Goal: Information Seeking & Learning: Learn about a topic

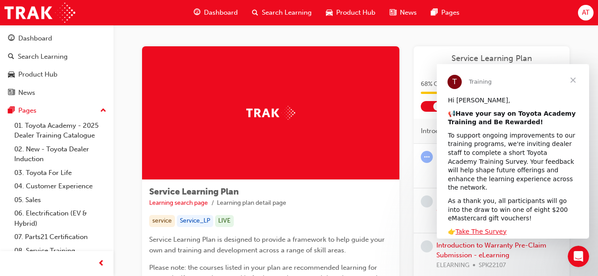
click at [574, 78] on span "Close" at bounding box center [573, 80] width 32 height 32
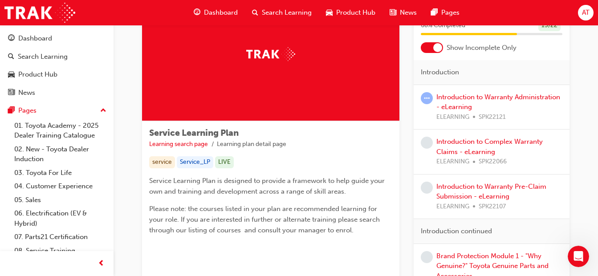
scroll to position [56, 0]
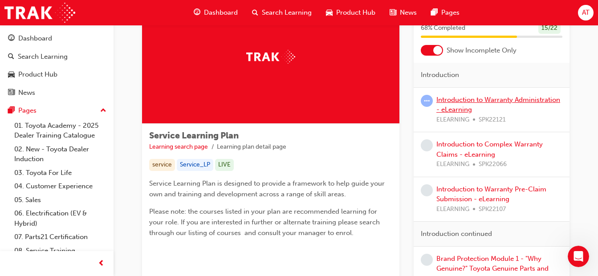
click at [497, 102] on link "Introduction to Warranty Administration - eLearning" at bounding box center [499, 105] width 124 height 18
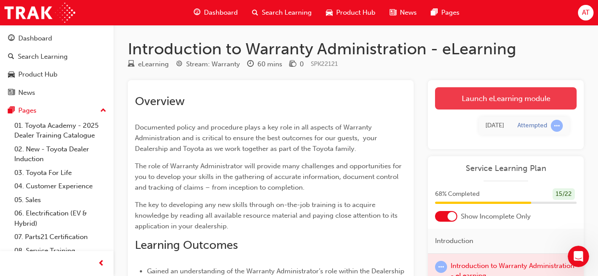
click at [486, 96] on link "Launch eLearning module" at bounding box center [506, 98] width 142 height 22
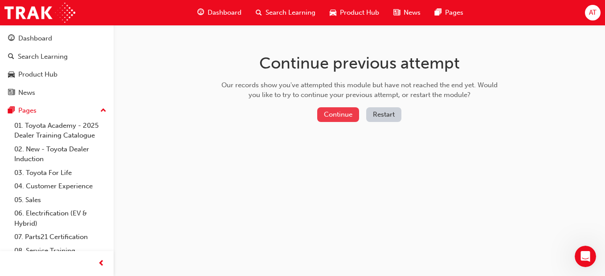
click at [353, 117] on button "Continue" at bounding box center [338, 114] width 42 height 15
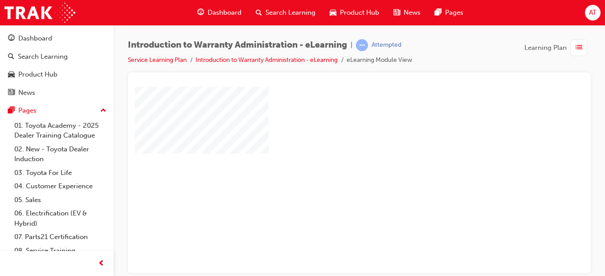
click at [334, 154] on div "play" at bounding box center [334, 154] width 0 height 0
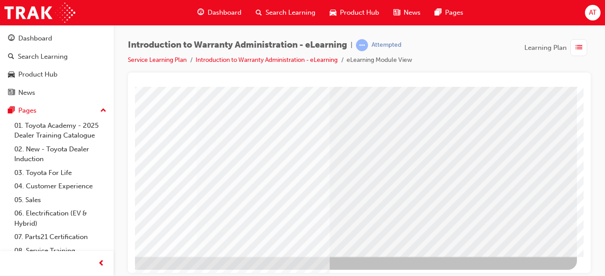
scroll to position [155, 164]
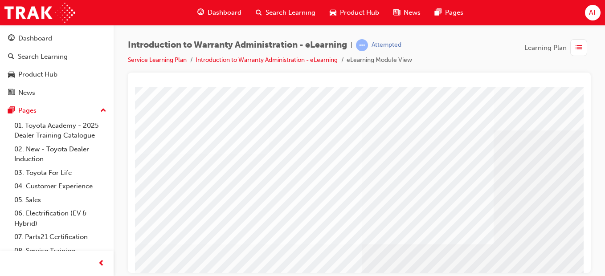
scroll to position [48, 0]
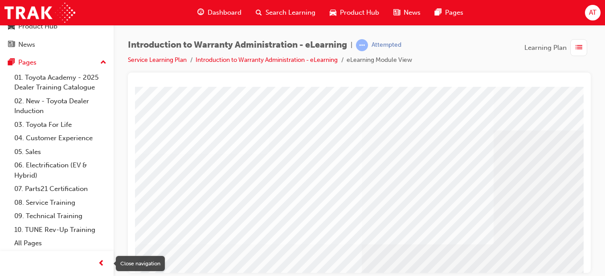
click at [100, 266] on span "prev-icon" at bounding box center [101, 263] width 7 height 11
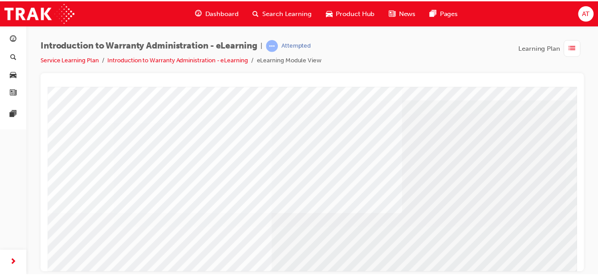
scroll to position [31, 0]
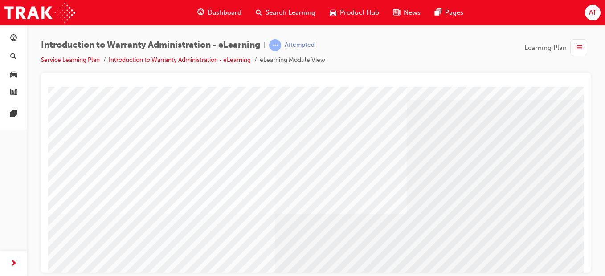
click at [221, 15] on span "Dashboard" at bounding box center [225, 13] width 34 height 10
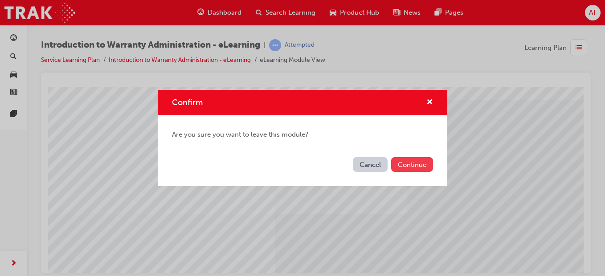
click at [404, 165] on button "Continue" at bounding box center [412, 164] width 42 height 15
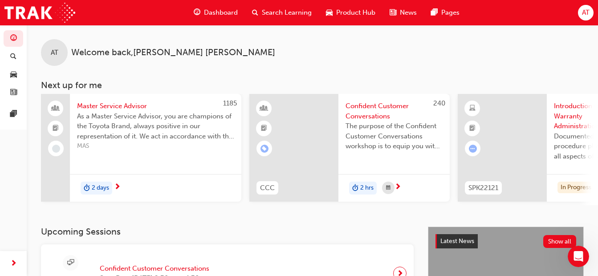
click at [176, 131] on span "As a Master Service Advisor, you are champions of the Toyota Brand, always posi…" at bounding box center [155, 126] width 157 height 30
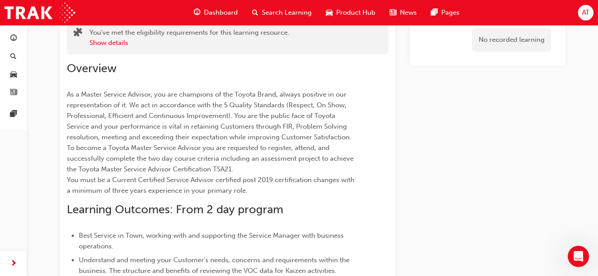
scroll to position [59, 0]
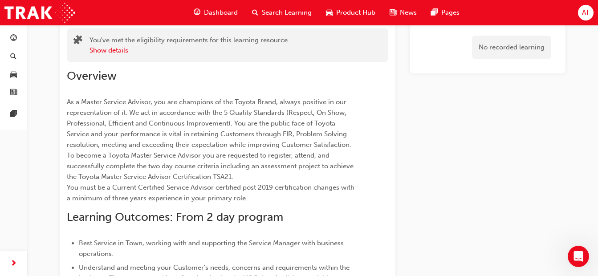
click at [234, 11] on span "Dashboard" at bounding box center [221, 13] width 34 height 10
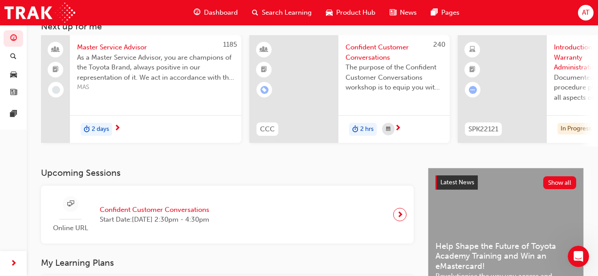
click at [173, 213] on span "Confident Customer Conversations" at bounding box center [155, 210] width 110 height 10
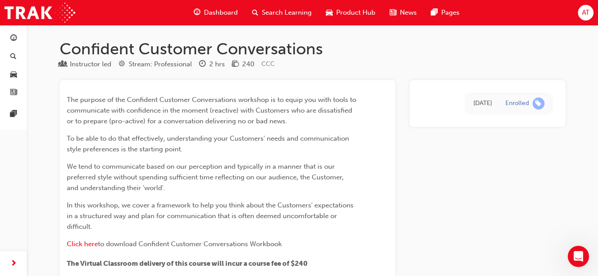
click at [194, 8] on span "guage-icon" at bounding box center [197, 12] width 7 height 11
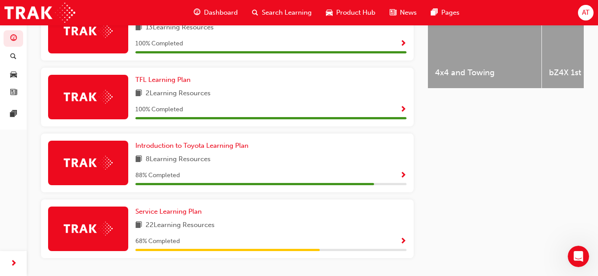
scroll to position [428, 0]
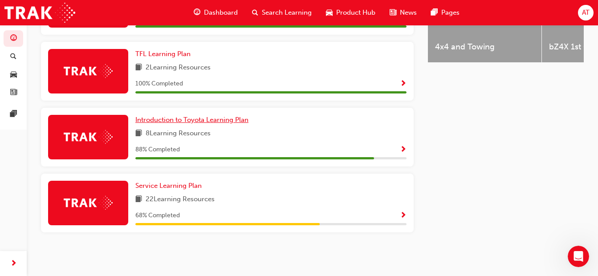
click at [230, 117] on span "Introduction to Toyota Learning Plan" at bounding box center [191, 120] width 113 height 8
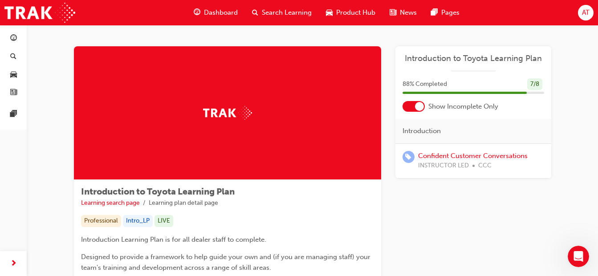
click at [218, 13] on span "Dashboard" at bounding box center [221, 13] width 34 height 10
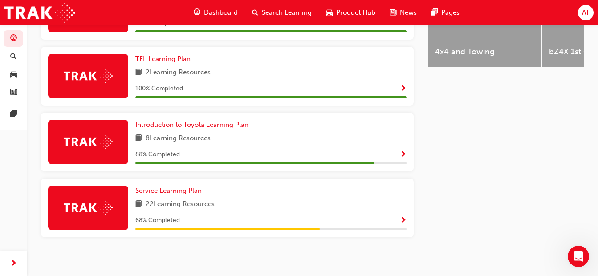
scroll to position [428, 0]
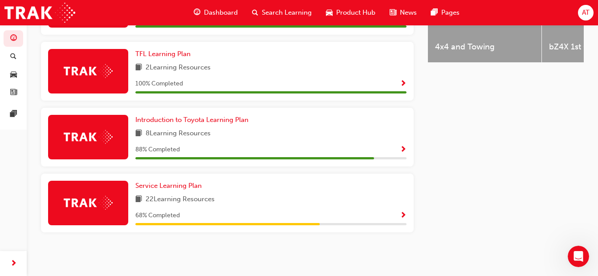
click at [357, 187] on div "Service Learning Plan" at bounding box center [270, 186] width 271 height 10
click at [403, 216] on span "Show Progress" at bounding box center [403, 216] width 7 height 8
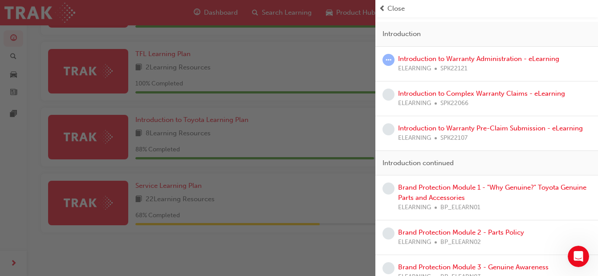
scroll to position [0, 0]
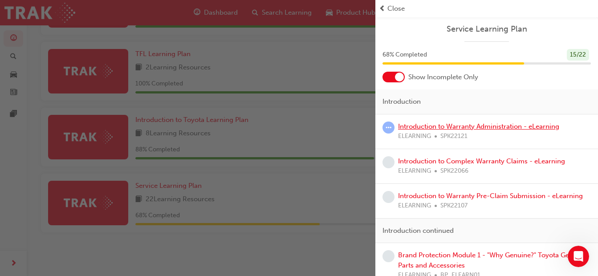
click at [463, 123] on link "Introduction to Warranty Administration - eLearning" at bounding box center [478, 127] width 161 height 8
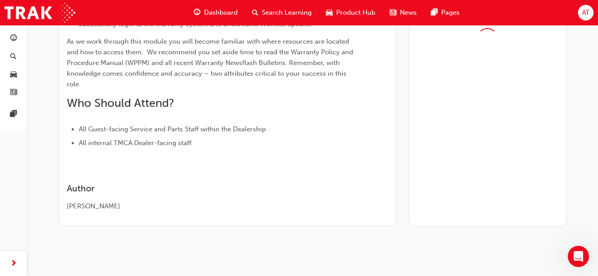
scroll to position [353, 0]
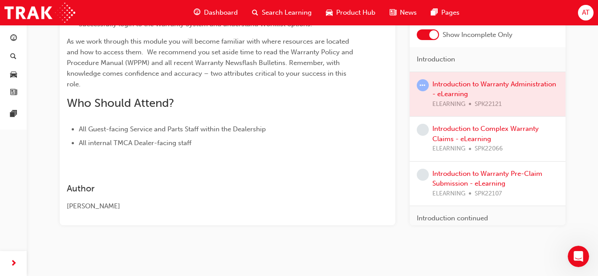
click at [454, 96] on div at bounding box center [488, 94] width 156 height 45
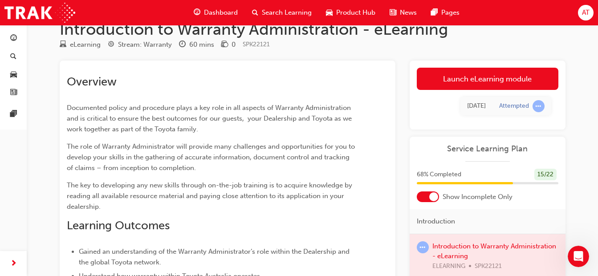
scroll to position [17, 0]
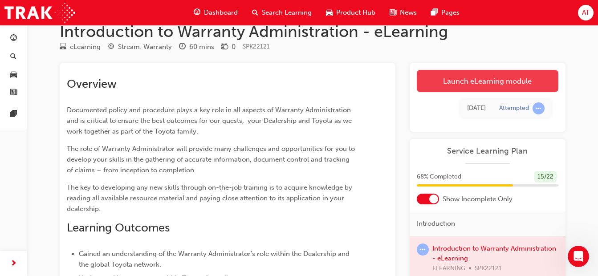
click at [519, 80] on link "Launch eLearning module" at bounding box center [488, 81] width 142 height 22
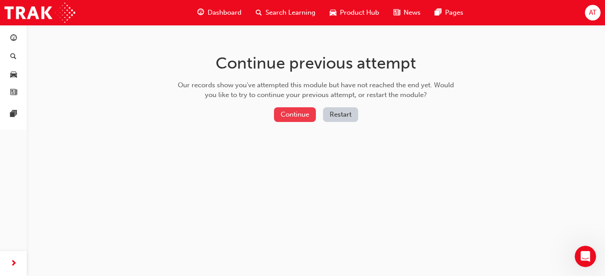
click at [285, 113] on button "Continue" at bounding box center [295, 114] width 42 height 15
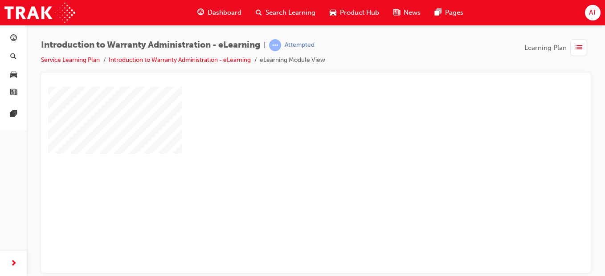
click at [290, 154] on div "play" at bounding box center [290, 154] width 0 height 0
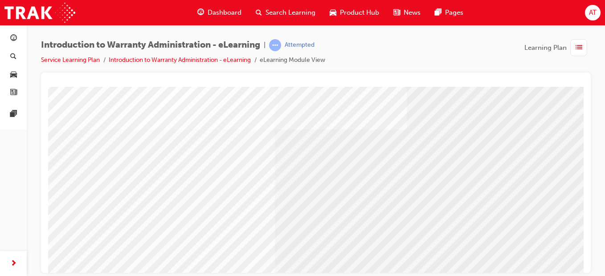
scroll to position [155, 0]
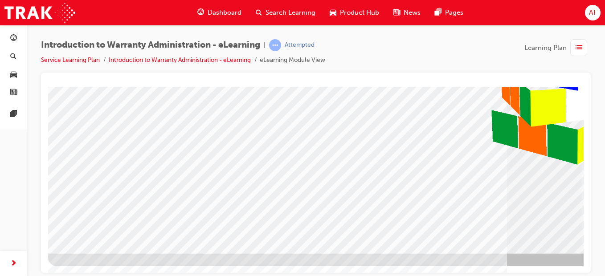
drag, startPoint x: 581, startPoint y: 144, endPoint x: 635, endPoint y: 324, distance: 187.8
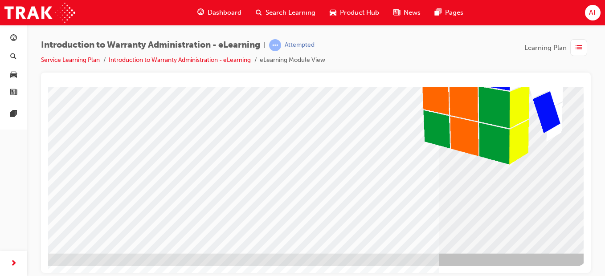
scroll to position [155, 77]
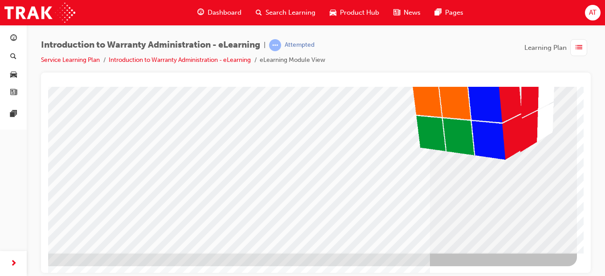
drag, startPoint x: 606, startPoint y: 360, endPoint x: 434, endPoint y: 260, distance: 199.0
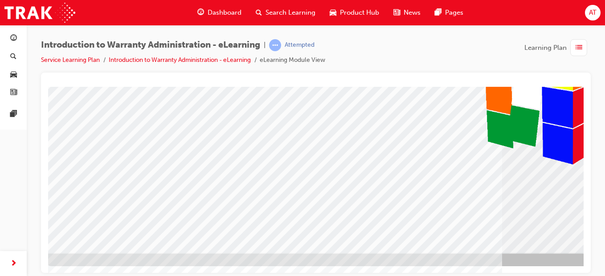
scroll to position [155, 4]
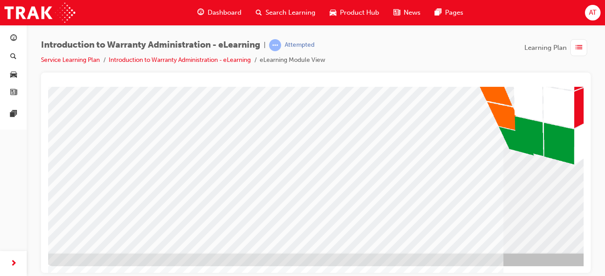
click at [328, 257] on div at bounding box center [348, 99] width 606 height 334
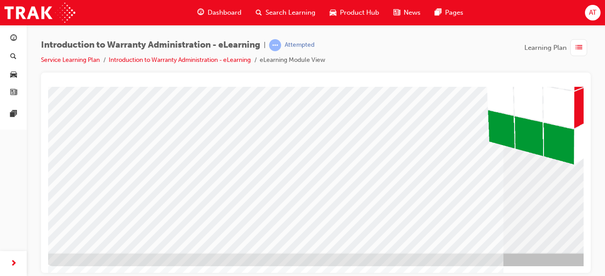
click at [328, 257] on div at bounding box center [348, 99] width 606 height 334
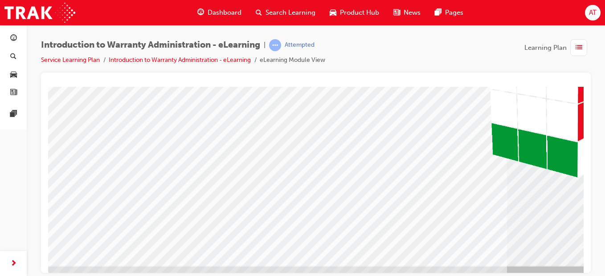
scroll to position [155, 0]
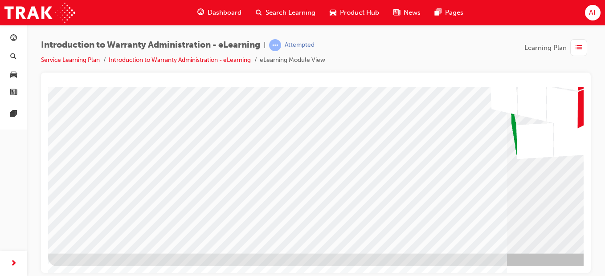
drag, startPoint x: 582, startPoint y: 118, endPoint x: 643, endPoint y: 321, distance: 212.1
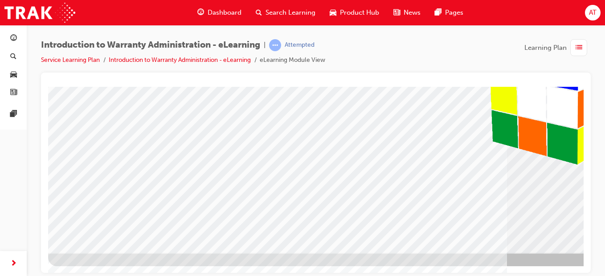
scroll to position [155, 77]
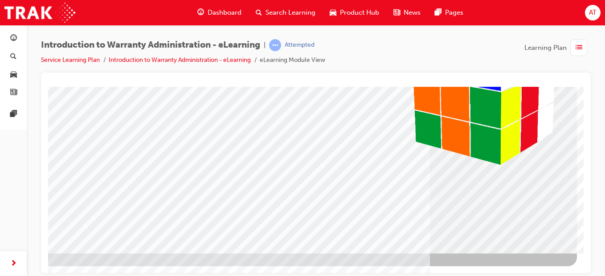
scroll to position [0, 0]
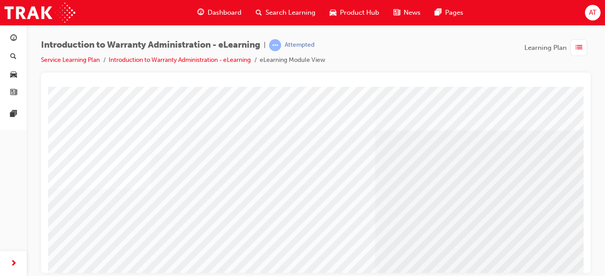
drag, startPoint x: 474, startPoint y: 259, endPoint x: 548, endPoint y: 259, distance: 73.5
click at [548, 259] on div "colour" at bounding box center [351, 246] width 606 height 321
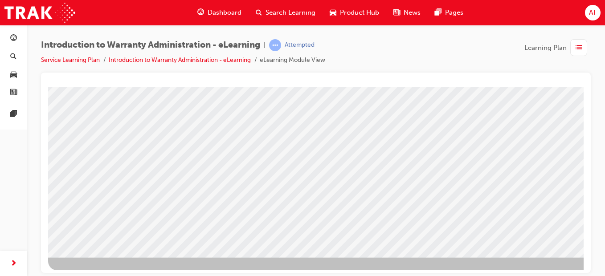
scroll to position [155, 0]
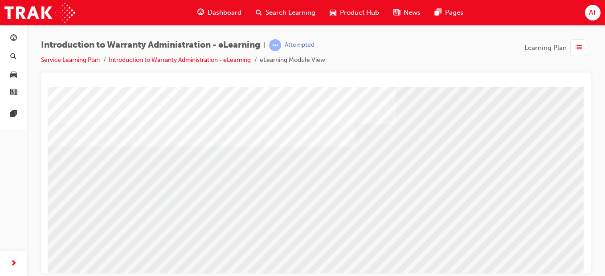
scroll to position [66, 0]
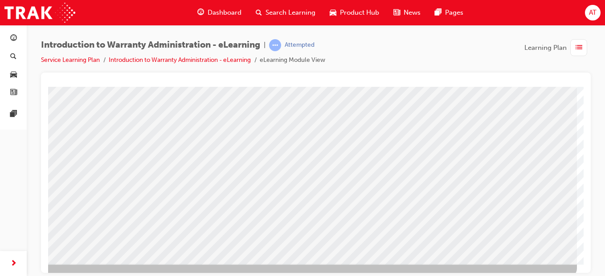
scroll to position [154, 77]
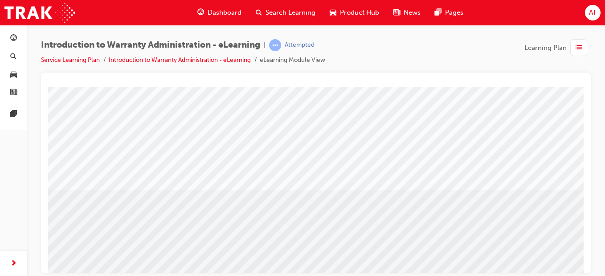
scroll to position [139, 0]
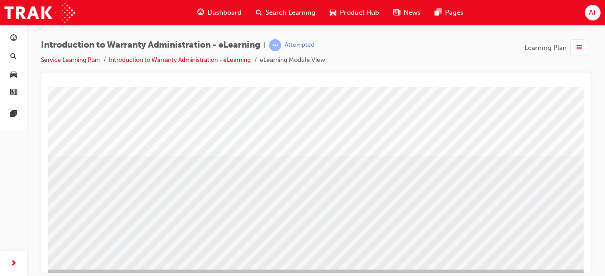
drag, startPoint x: 579, startPoint y: 161, endPoint x: 647, endPoint y: 314, distance: 167.0
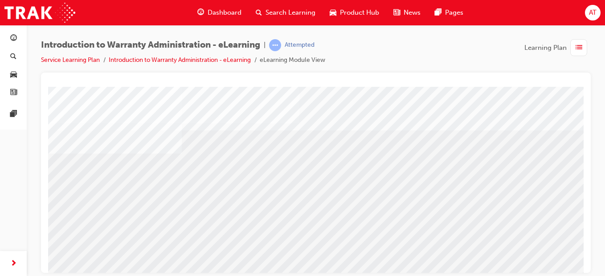
drag, startPoint x: 75, startPoint y: 201, endPoint x: 81, endPoint y: 200, distance: 6.1
click at [81, 200] on div "colour" at bounding box center [351, 246] width 606 height 321
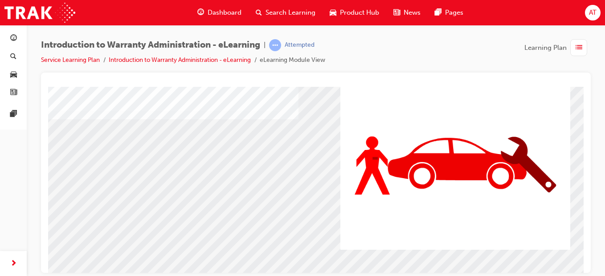
scroll to position [61, 0]
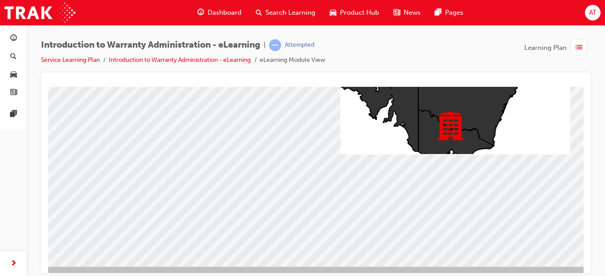
scroll to position [146, 0]
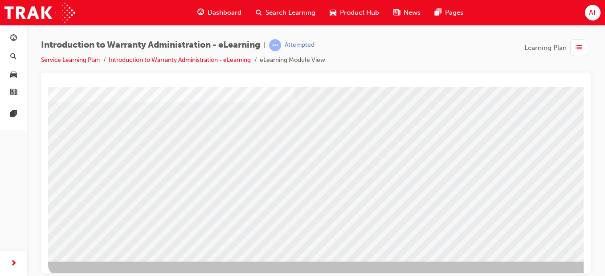
scroll to position [0, 0]
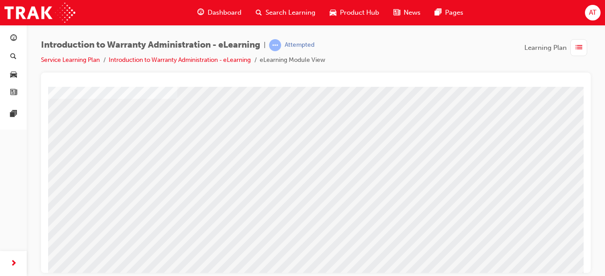
scroll to position [0, 0]
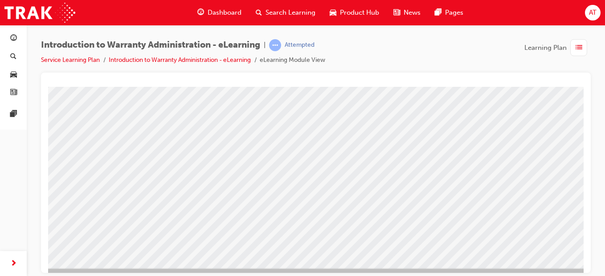
scroll to position [155, 0]
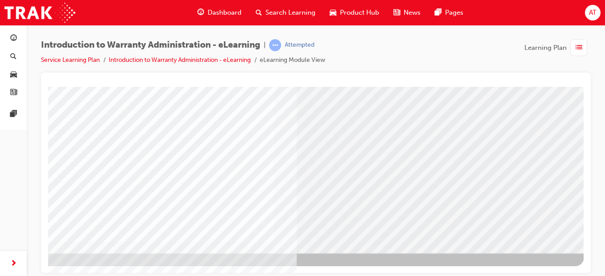
scroll to position [155, 77]
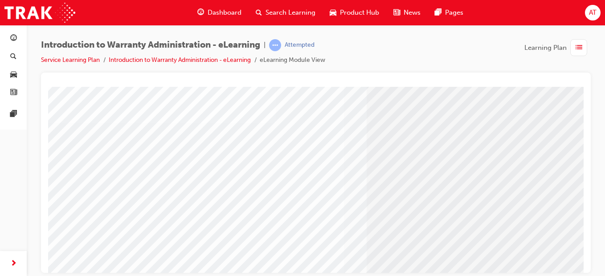
scroll to position [155, 0]
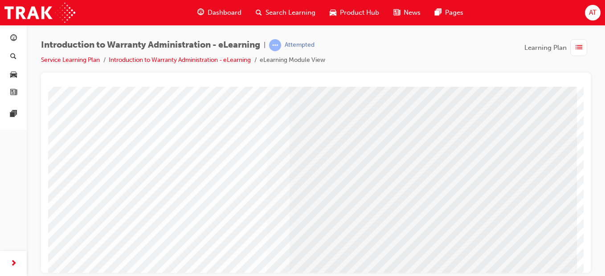
scroll to position [155, 77]
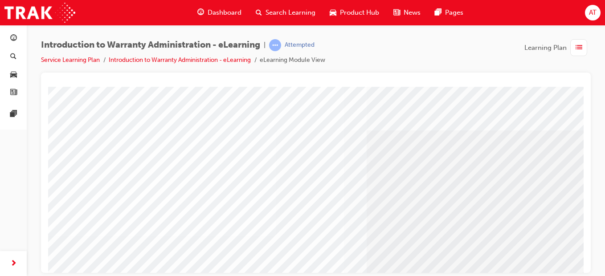
scroll to position [155, 0]
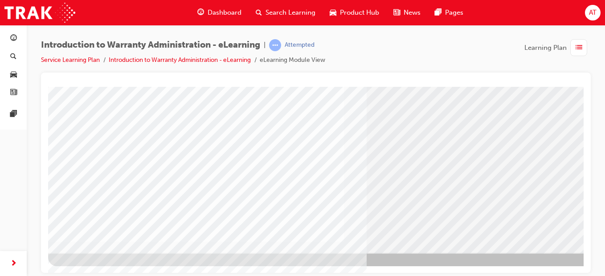
drag, startPoint x: 579, startPoint y: 128, endPoint x: 646, endPoint y: 342, distance: 223.7
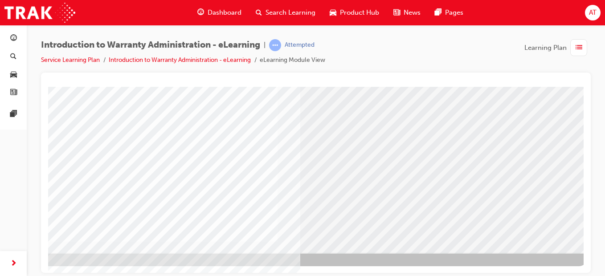
scroll to position [155, 77]
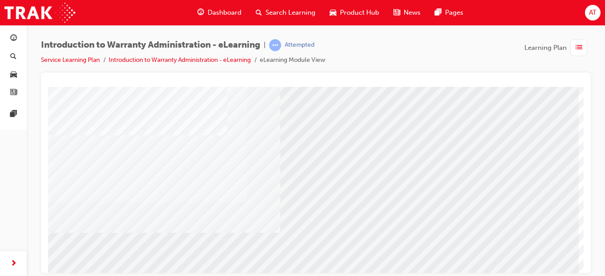
scroll to position [114, 77]
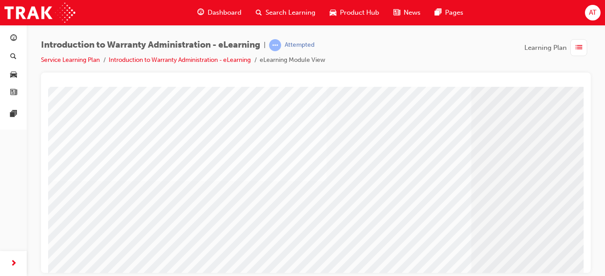
scroll to position [133, 0]
drag, startPoint x: 581, startPoint y: 182, endPoint x: 632, endPoint y: 305, distance: 133.4
click at [584, 219] on div at bounding box center [316, 173] width 550 height 201
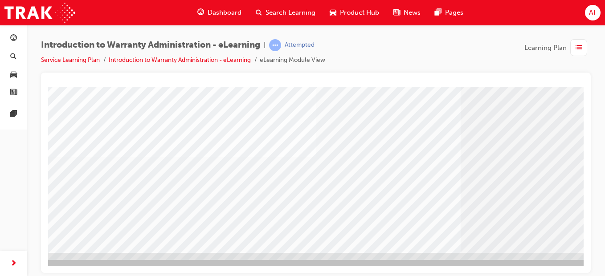
scroll to position [155, 77]
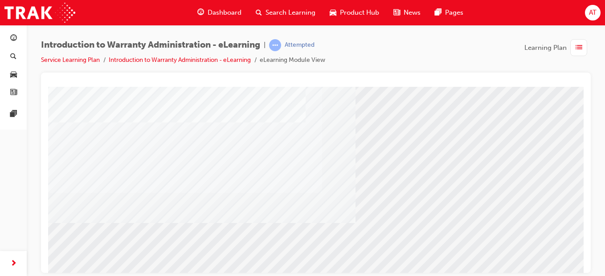
scroll to position [143, 0]
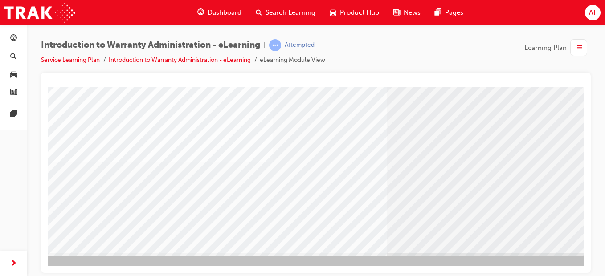
scroll to position [155, 77]
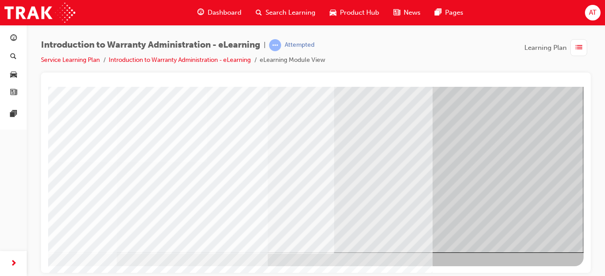
scroll to position [155, 77]
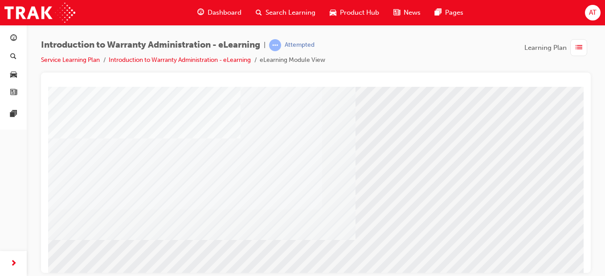
scroll to position [125, 0]
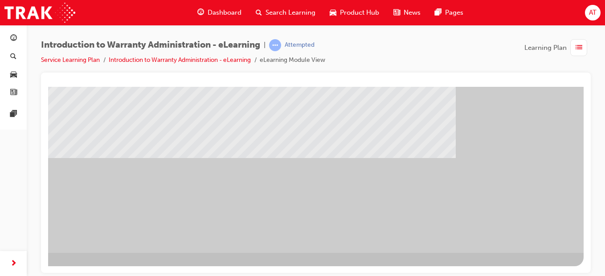
scroll to position [33, 77]
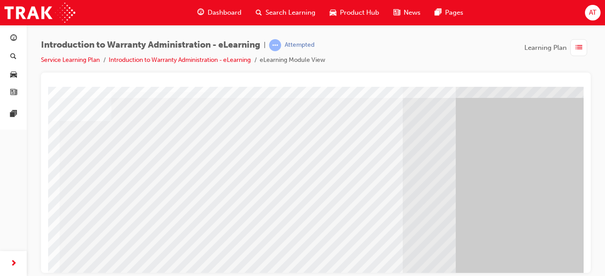
scroll to position [155, 77]
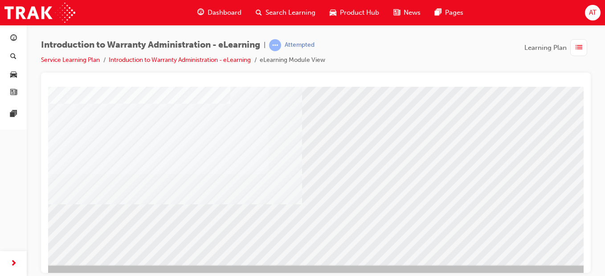
scroll to position [143, 71]
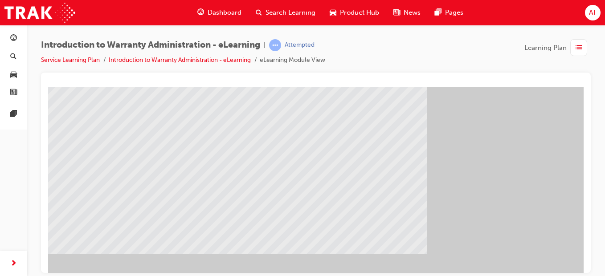
scroll to position [107, 0]
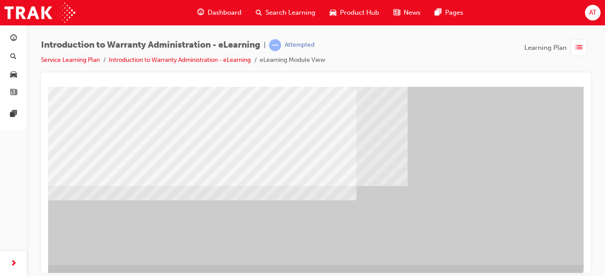
scroll to position [155, 77]
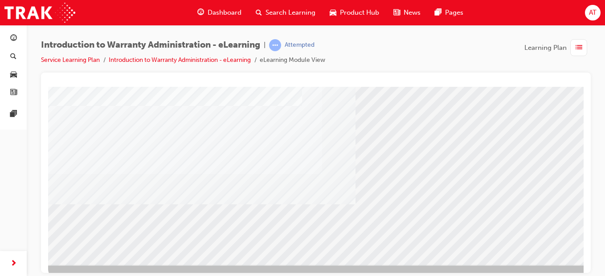
scroll to position [155, 0]
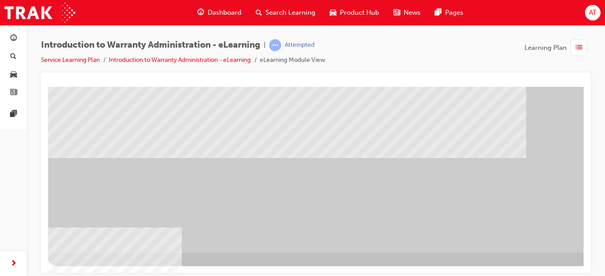
scroll to position [0, 0]
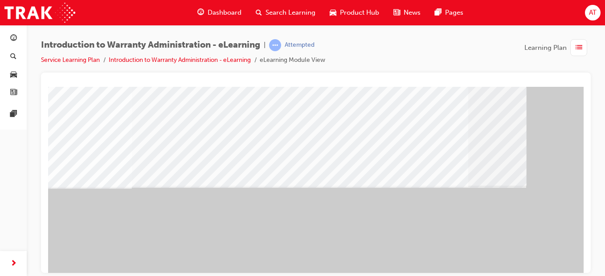
scroll to position [155, 0]
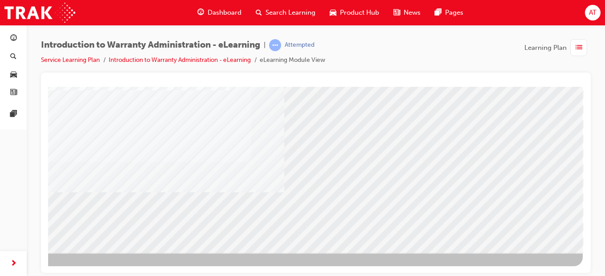
scroll to position [155, 77]
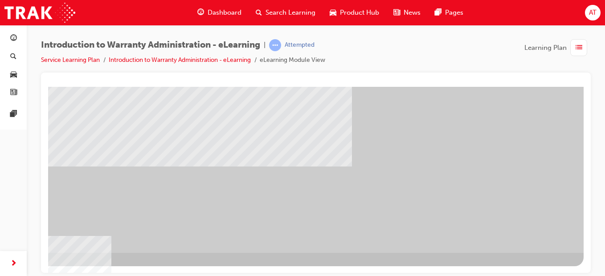
scroll to position [0, 0]
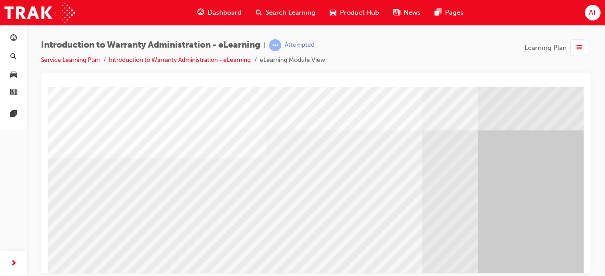
click at [584, 262] on div at bounding box center [316, 173] width 550 height 201
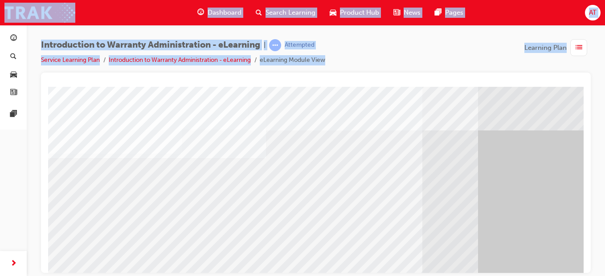
click at [584, 262] on div at bounding box center [316, 173] width 550 height 201
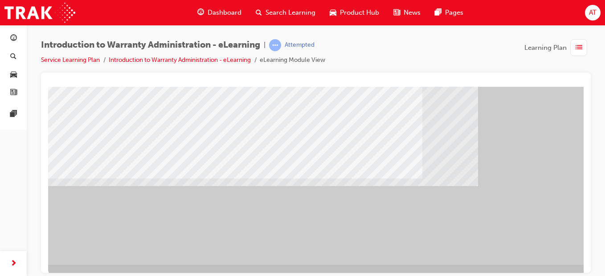
scroll to position [155, 0]
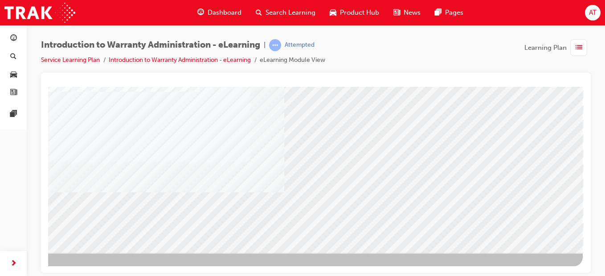
scroll to position [155, 77]
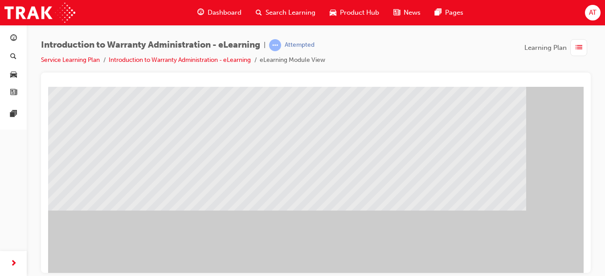
scroll to position [86, 0]
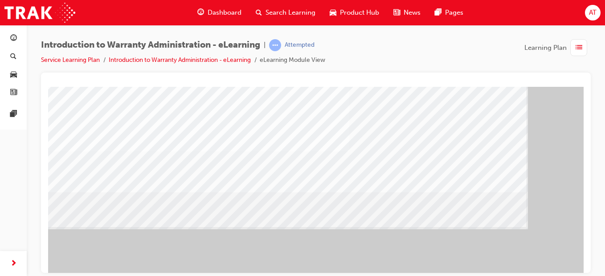
scroll to position [155, 0]
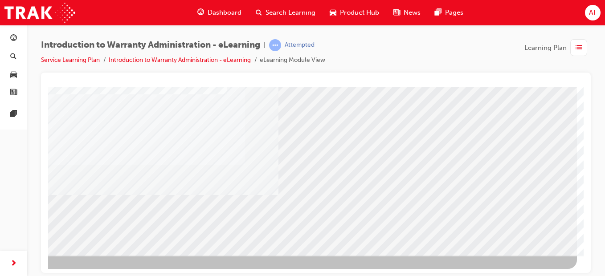
scroll to position [155, 77]
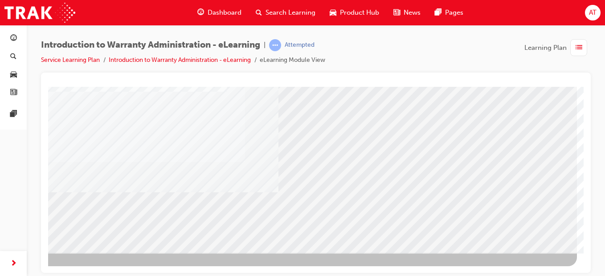
drag, startPoint x: 581, startPoint y: 171, endPoint x: 641, endPoint y: 356, distance: 194.3
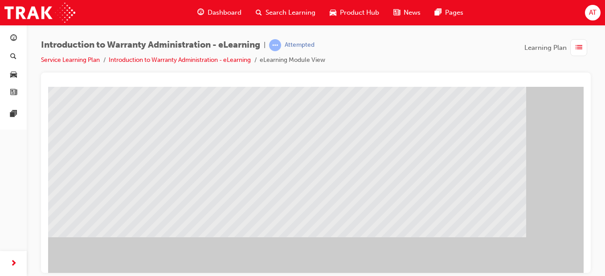
scroll to position [78, 0]
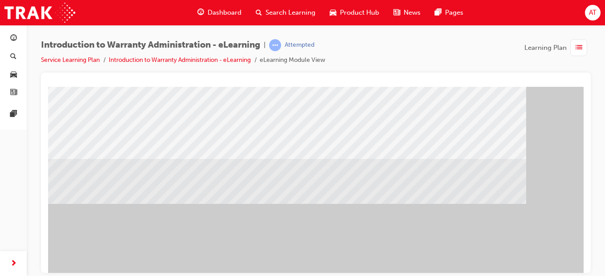
scroll to position [155, 0]
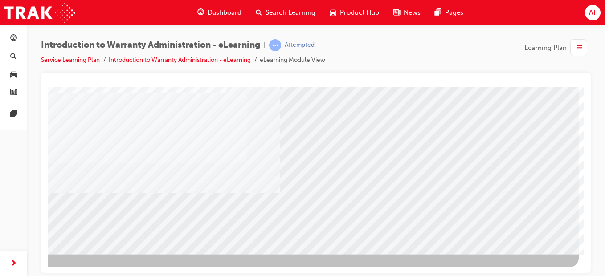
scroll to position [154, 77]
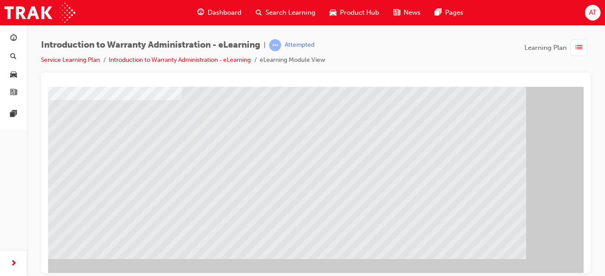
scroll to position [71, 0]
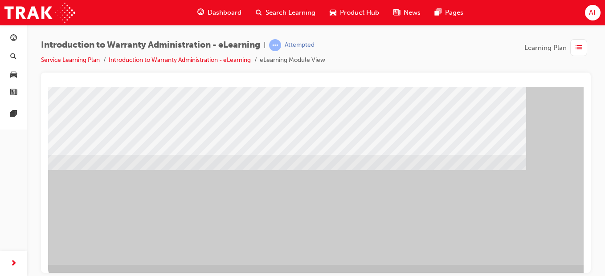
scroll to position [155, 0]
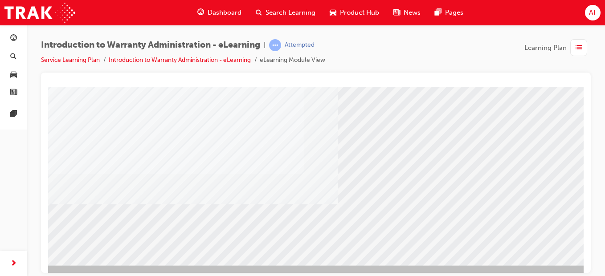
scroll to position [143, 36]
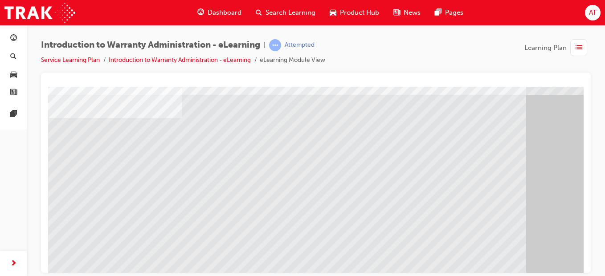
scroll to position [53, 0]
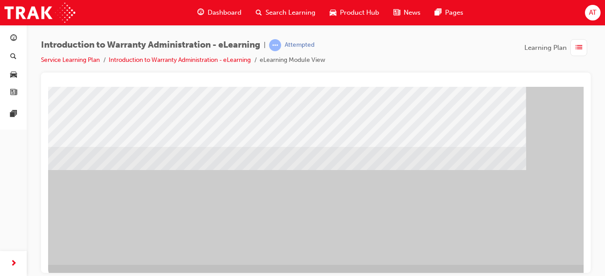
scroll to position [155, 0]
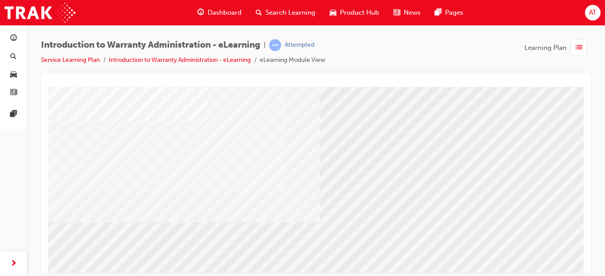
scroll to position [125, 53]
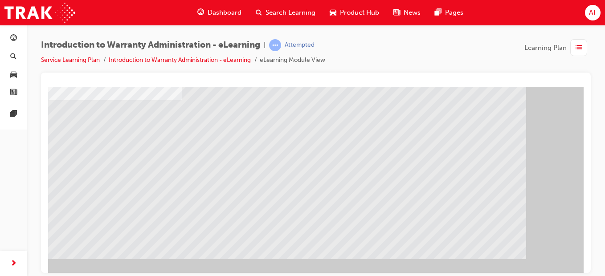
scroll to position [71, 0]
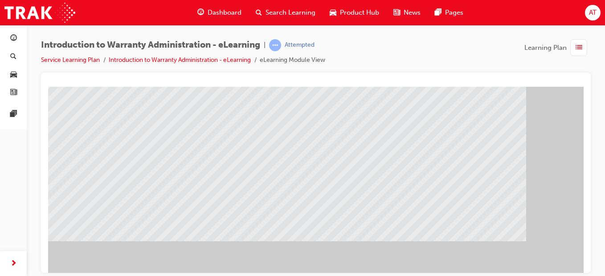
click at [587, 257] on div at bounding box center [316, 173] width 550 height 201
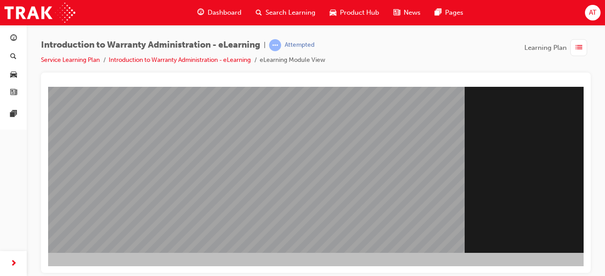
scroll to position [155, 71]
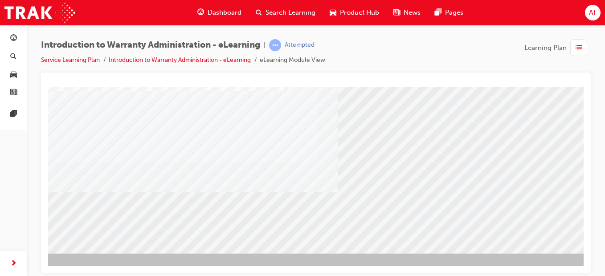
scroll to position [155, 36]
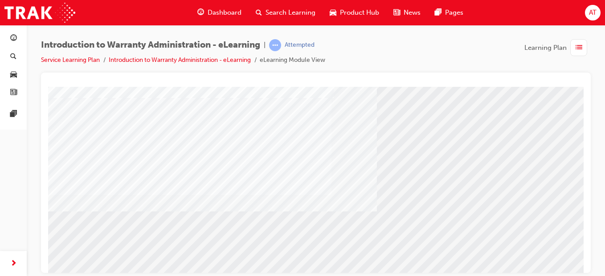
scroll to position [143, 0]
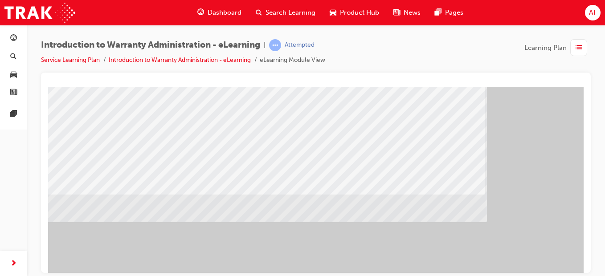
scroll to position [107, 0]
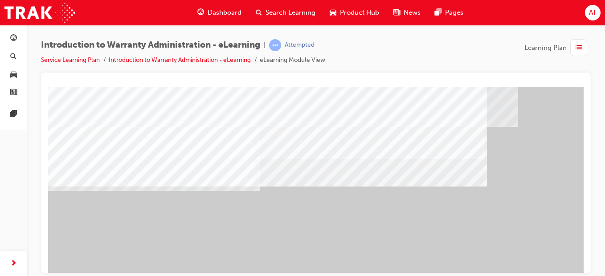
scroll to position [143, 0]
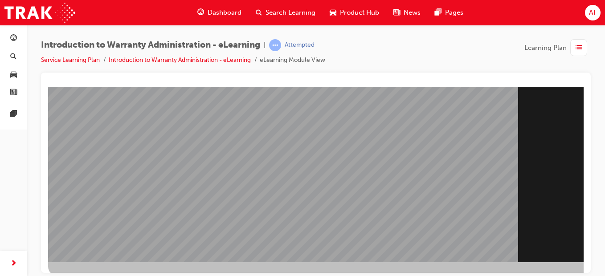
scroll to position [155, 0]
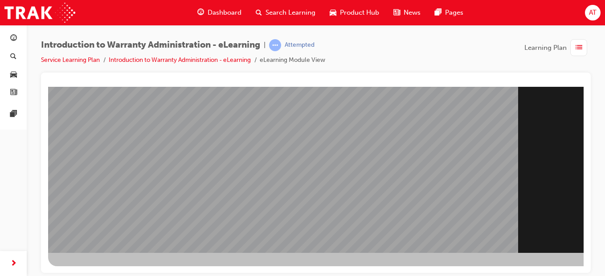
drag, startPoint x: 580, startPoint y: 152, endPoint x: 650, endPoint y: 324, distance: 185.9
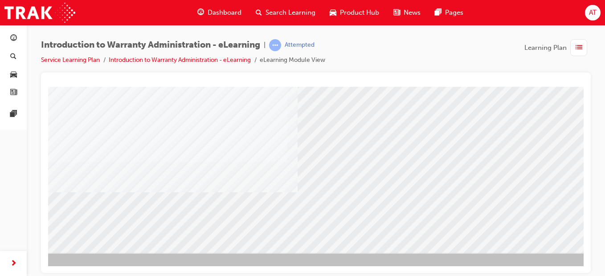
scroll to position [155, 77]
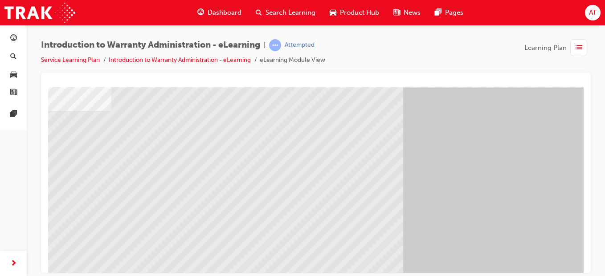
scroll to position [0, 0]
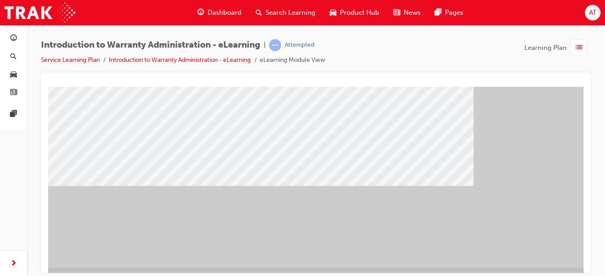
scroll to position [155, 0]
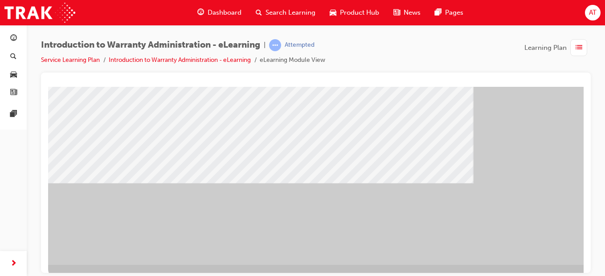
scroll to position [155, 0]
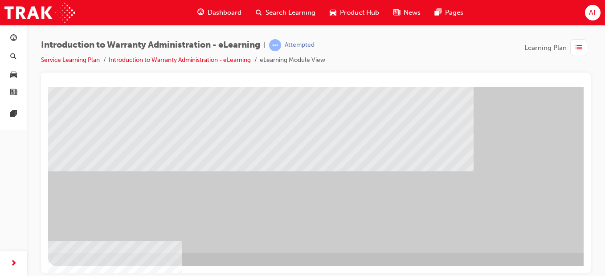
scroll to position [0, 0]
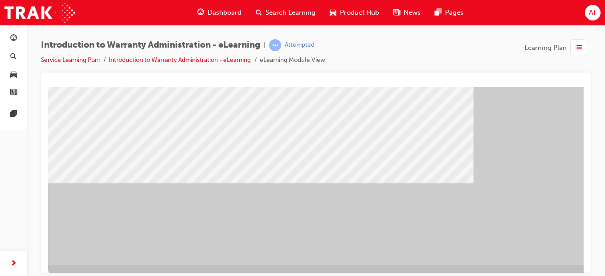
scroll to position [155, 0]
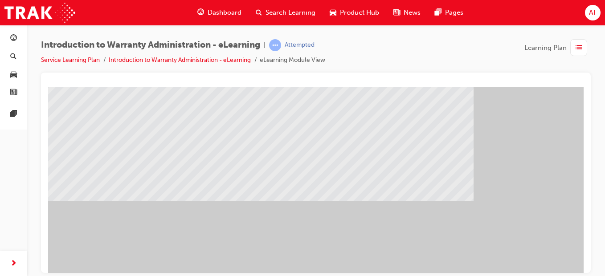
scroll to position [143, 0]
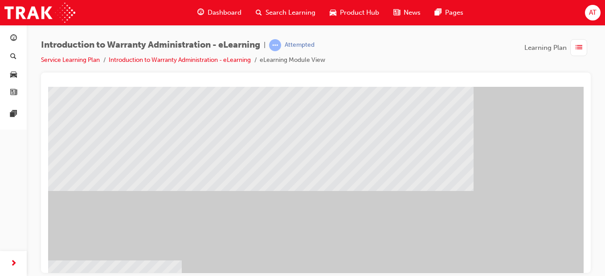
scroll to position [136, 0]
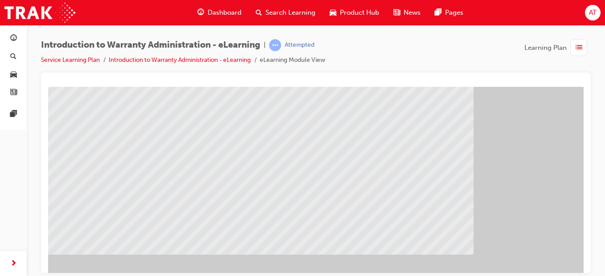
scroll to position [89, 0]
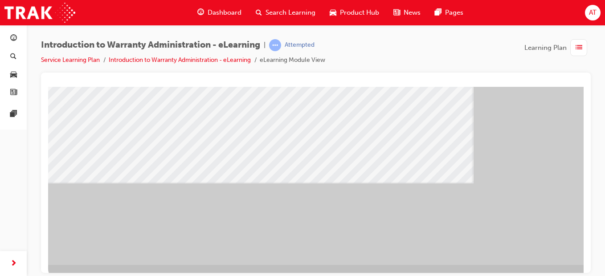
scroll to position [155, 0]
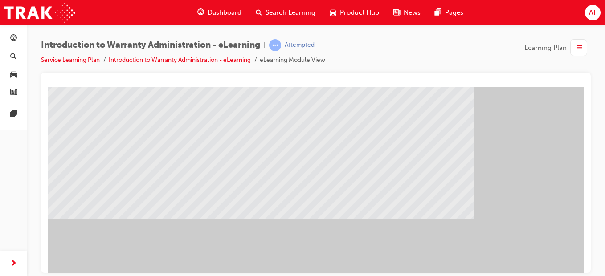
scroll to position [125, 0]
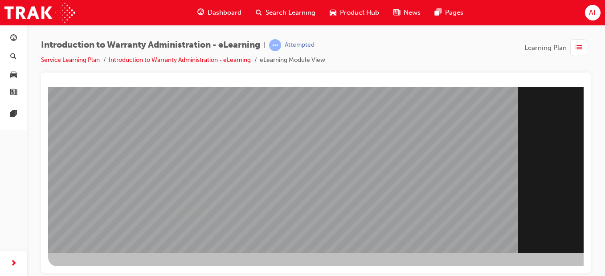
scroll to position [151, 0]
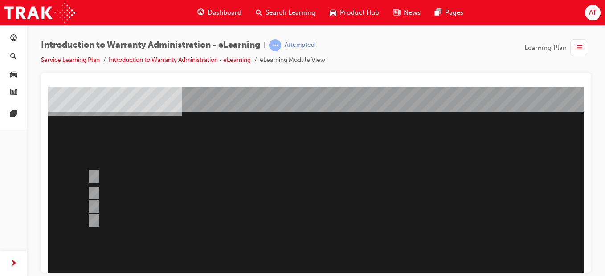
scroll to position [39, 0]
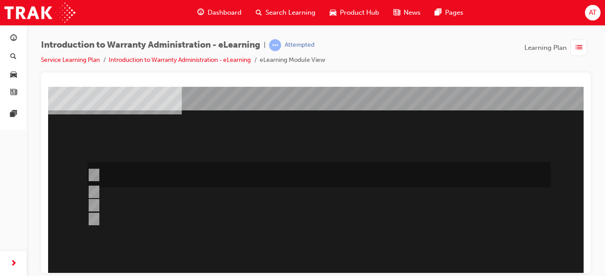
click at [96, 172] on input "The Dealer submits a request for an exchange via an Audio Exchange Form or an e…" at bounding box center [92, 175] width 10 height 10
radio input "true"
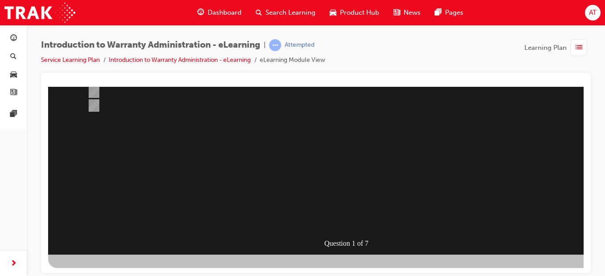
scroll to position [155, 0]
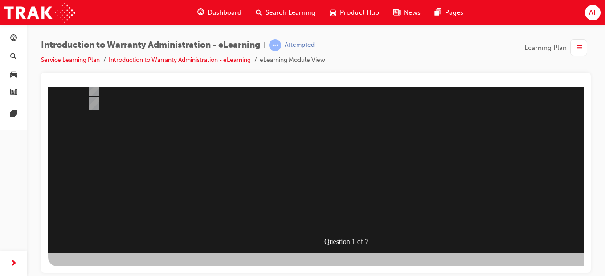
click at [369, 221] on div at bounding box center [351, 92] width 606 height 321
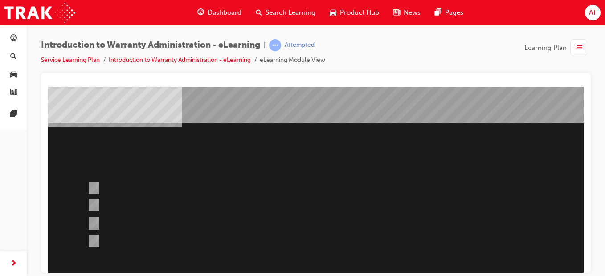
scroll to position [27, 0]
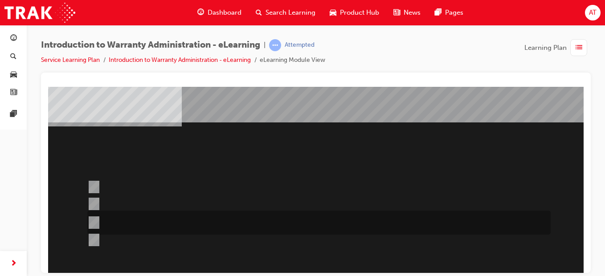
click at [268, 230] on div at bounding box center [316, 223] width 463 height 24
radio input "true"
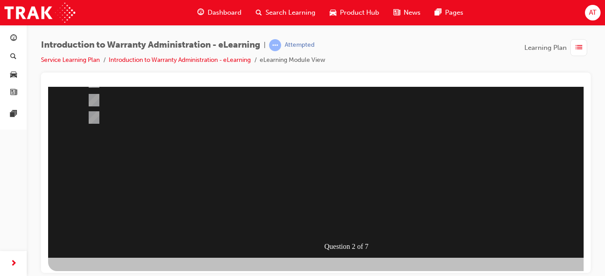
scroll to position [152, 0]
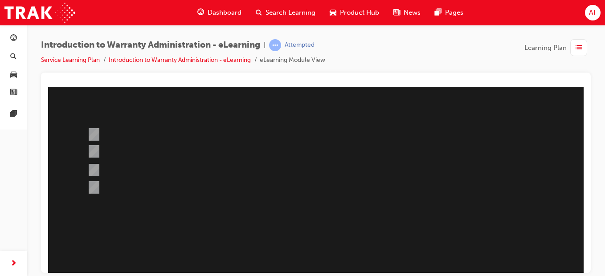
scroll to position [155, 0]
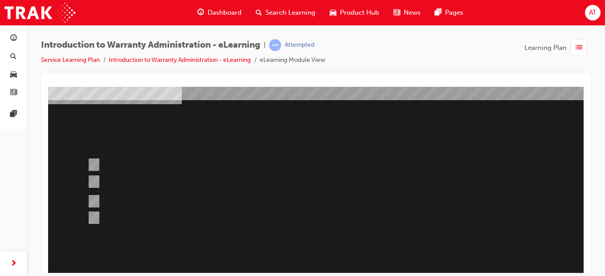
scroll to position [52, 0]
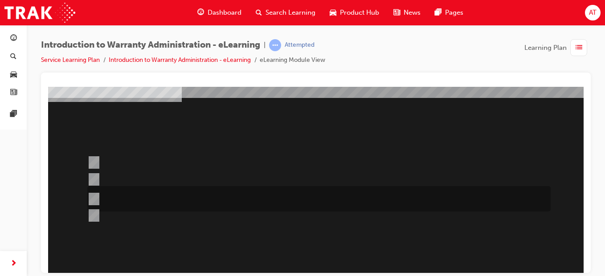
click at [484, 195] on div at bounding box center [316, 198] width 463 height 25
radio input "true"
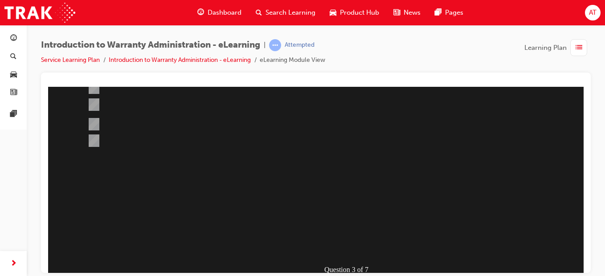
scroll to position [128, 0]
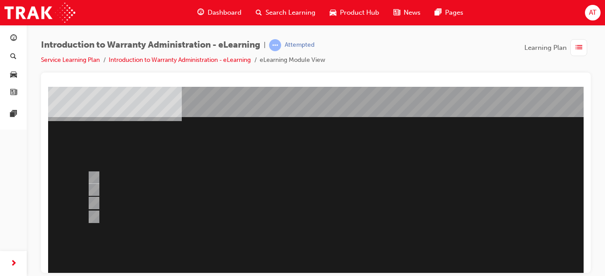
scroll to position [34, 0]
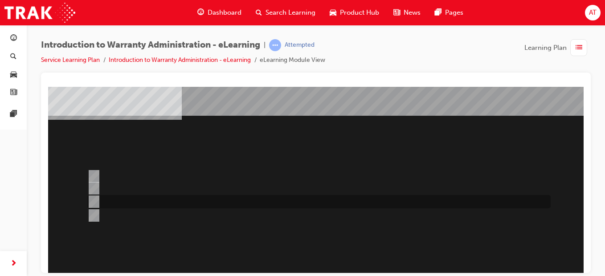
click at [251, 203] on div at bounding box center [316, 201] width 463 height 13
radio input "true"
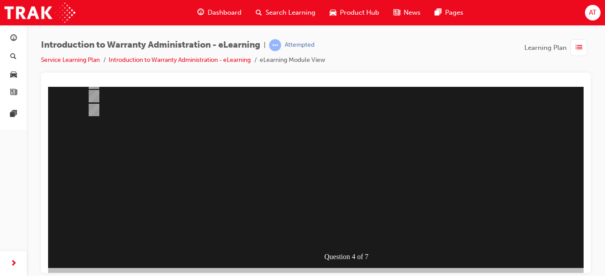
scroll to position [144, 0]
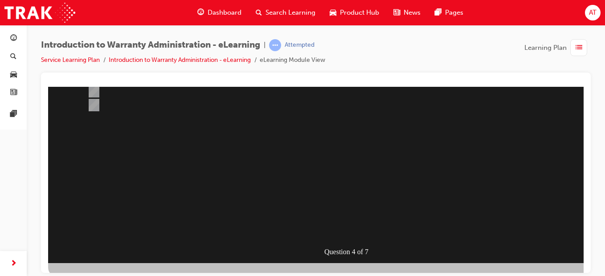
drag, startPoint x: 577, startPoint y: 205, endPoint x: 577, endPoint y: 173, distance: 32.1
click at [577, 173] on div at bounding box center [286, 102] width 606 height 321
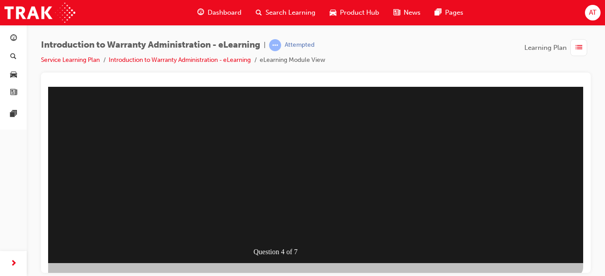
drag, startPoint x: 486, startPoint y: 360, endPoint x: 315, endPoint y: 266, distance: 195.5
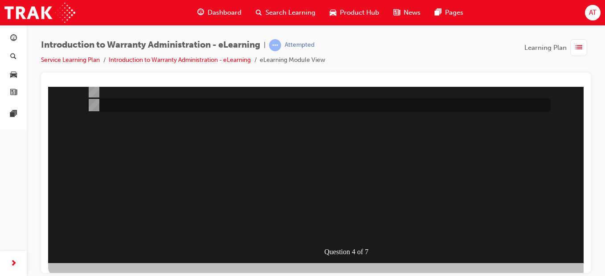
click at [94, 107] on input "Outstanding CSE (Customer Service Exercise) Reports can be run using WiNpaq." at bounding box center [92, 105] width 10 height 10
radio input "true"
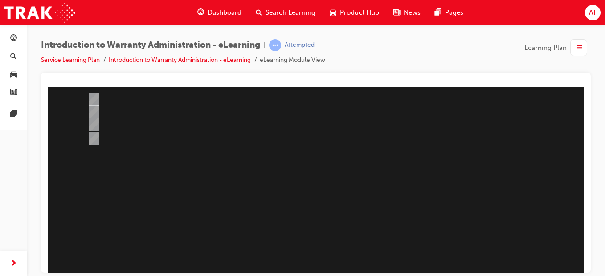
scroll to position [111, 0]
click at [123, 134] on div at bounding box center [316, 137] width 463 height 13
radio input "true"
click at [94, 99] on div at bounding box center [351, 135] width 606 height 321
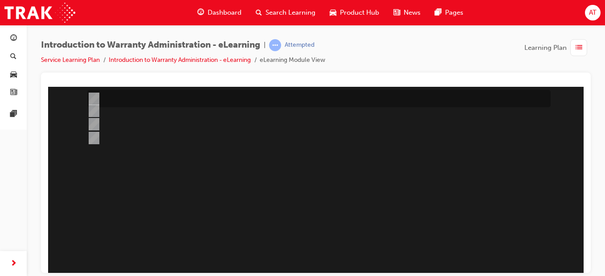
click at [124, 93] on div at bounding box center [316, 98] width 463 height 17
radio input "true"
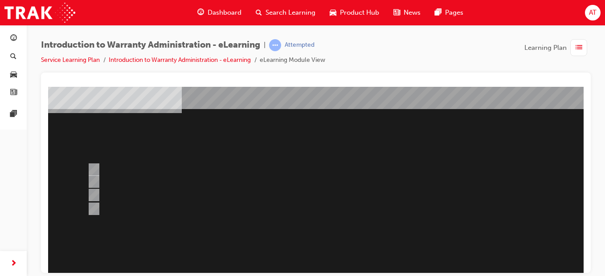
scroll to position [42, 0]
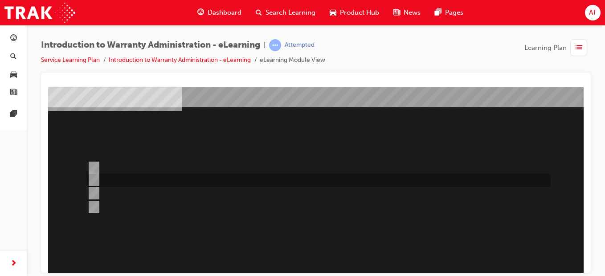
click at [184, 183] on div at bounding box center [316, 180] width 463 height 13
radio input "true"
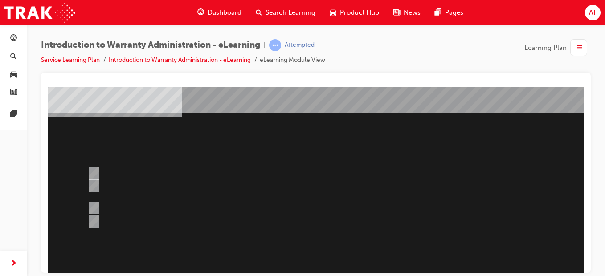
scroll to position [37, 0]
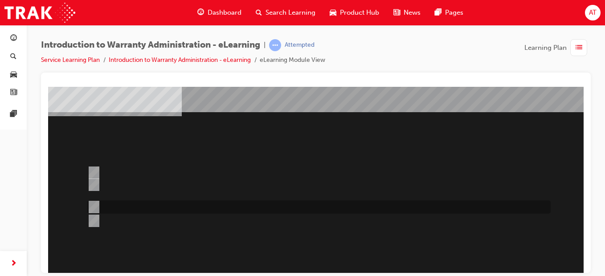
click at [322, 204] on div at bounding box center [316, 207] width 463 height 13
radio input "true"
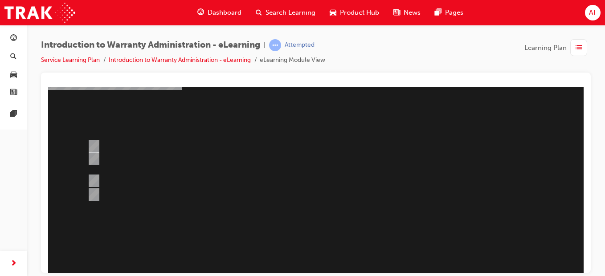
scroll to position [68, 0]
click at [446, 145] on div at bounding box center [316, 141] width 463 height 17
radio input "true"
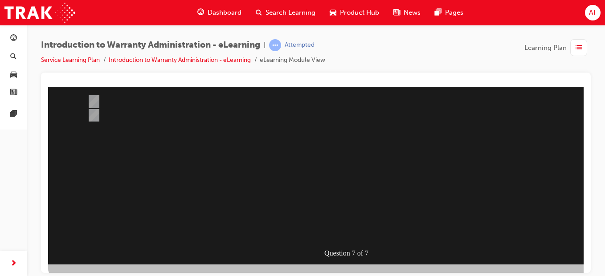
scroll to position [143, 0]
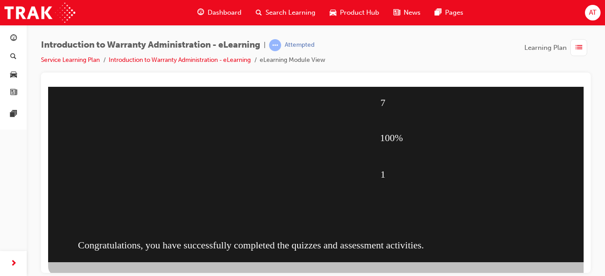
scroll to position [155, 0]
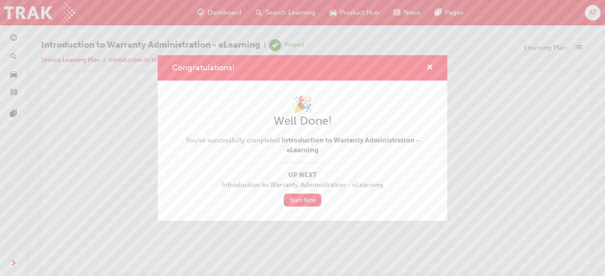
click at [437, 68] on div "Congratulations!" at bounding box center [303, 67] width 290 height 25
click at [425, 66] on div "Congratulations!" at bounding box center [426, 67] width 14 height 11
click at [432, 66] on span "cross-icon" at bounding box center [429, 68] width 7 height 8
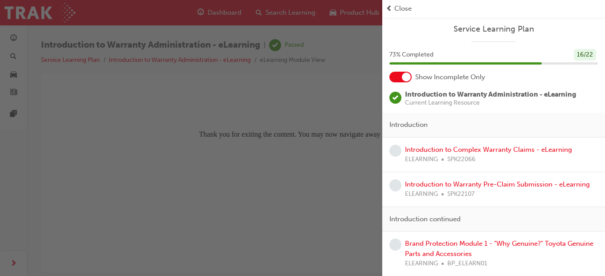
click at [189, 153] on div "button" at bounding box center [191, 138] width 382 height 276
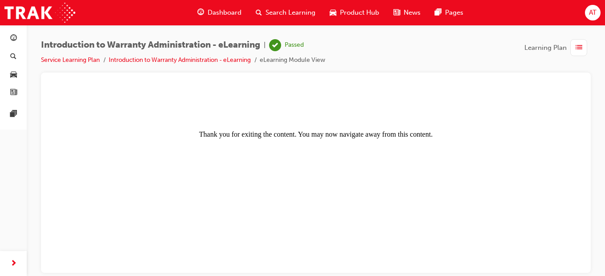
click at [210, 6] on div "Dashboard" at bounding box center [219, 13] width 58 height 18
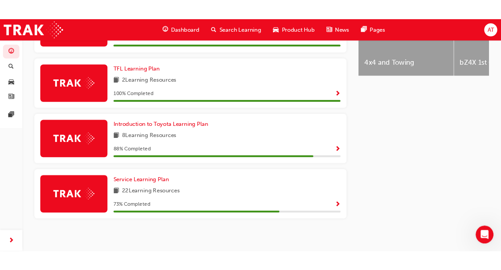
scroll to position [466, 0]
